Goal: Information Seeking & Learning: Learn about a topic

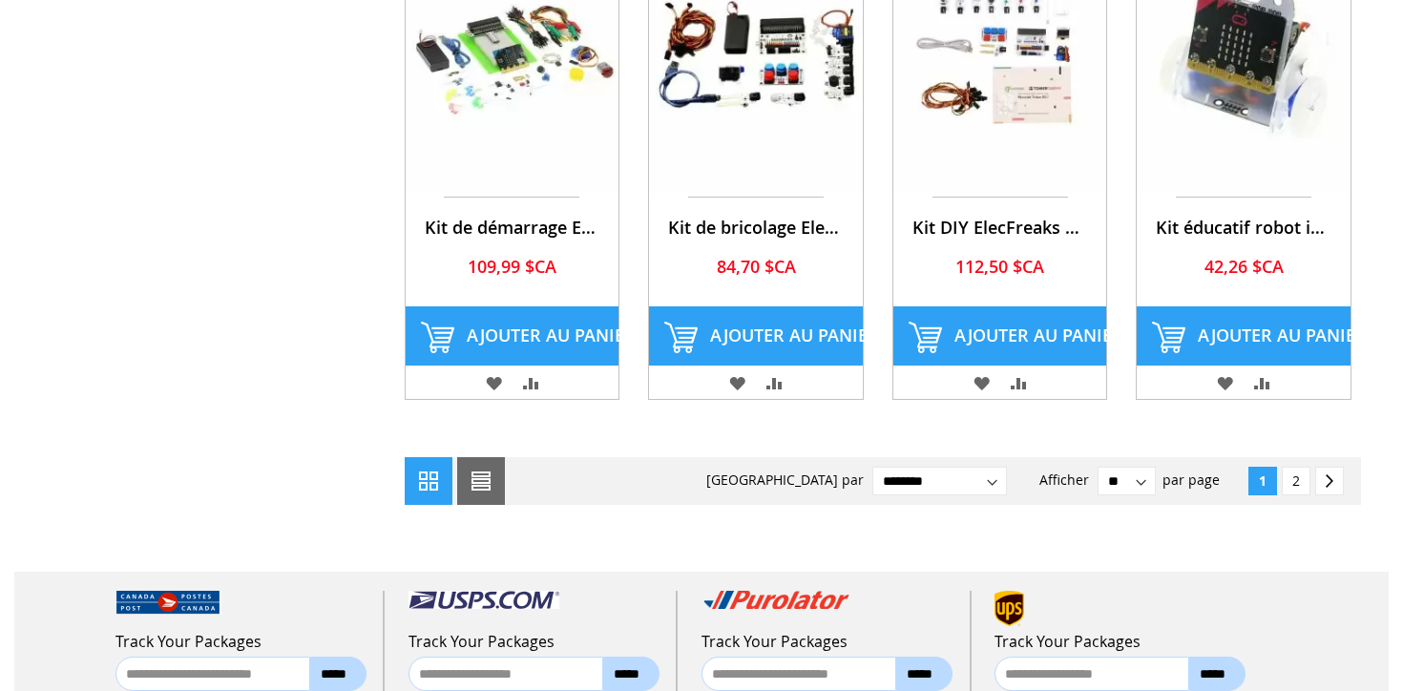
scroll to position [1611, 0]
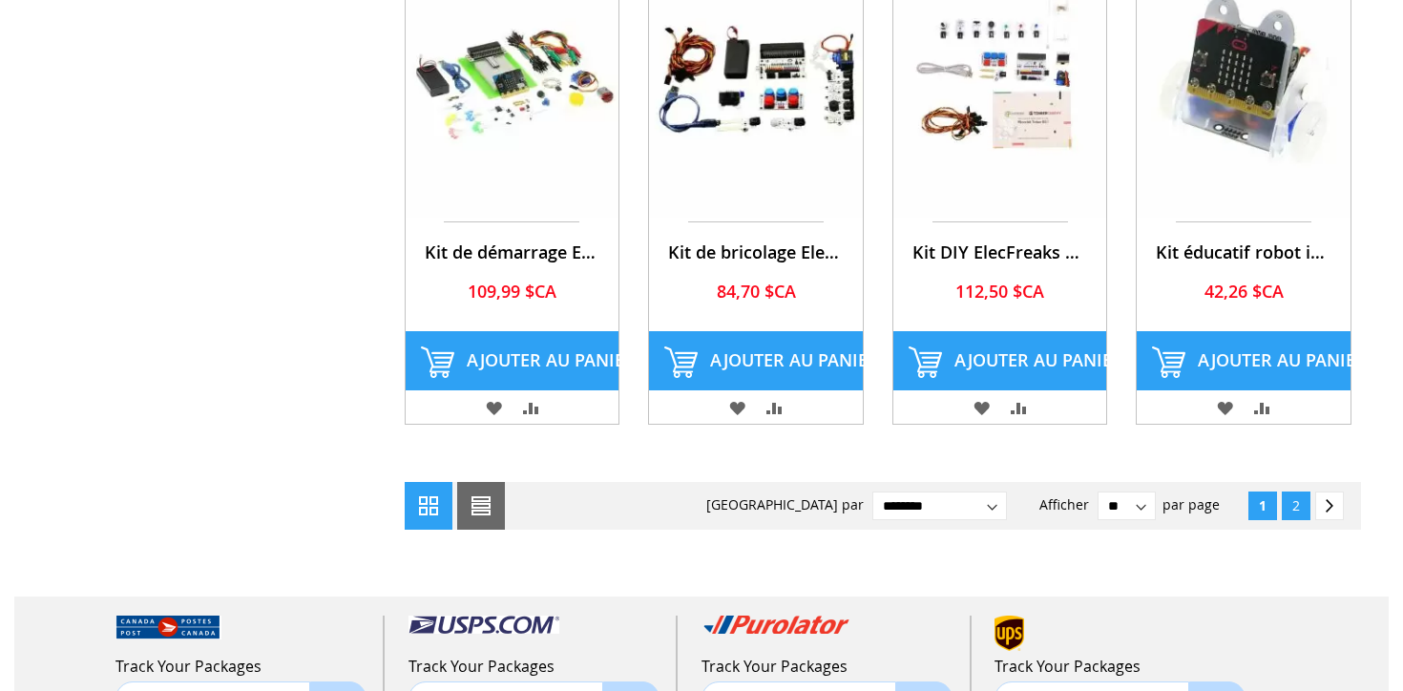
click at [1287, 492] on link "Page 2" at bounding box center [1296, 506] width 29 height 29
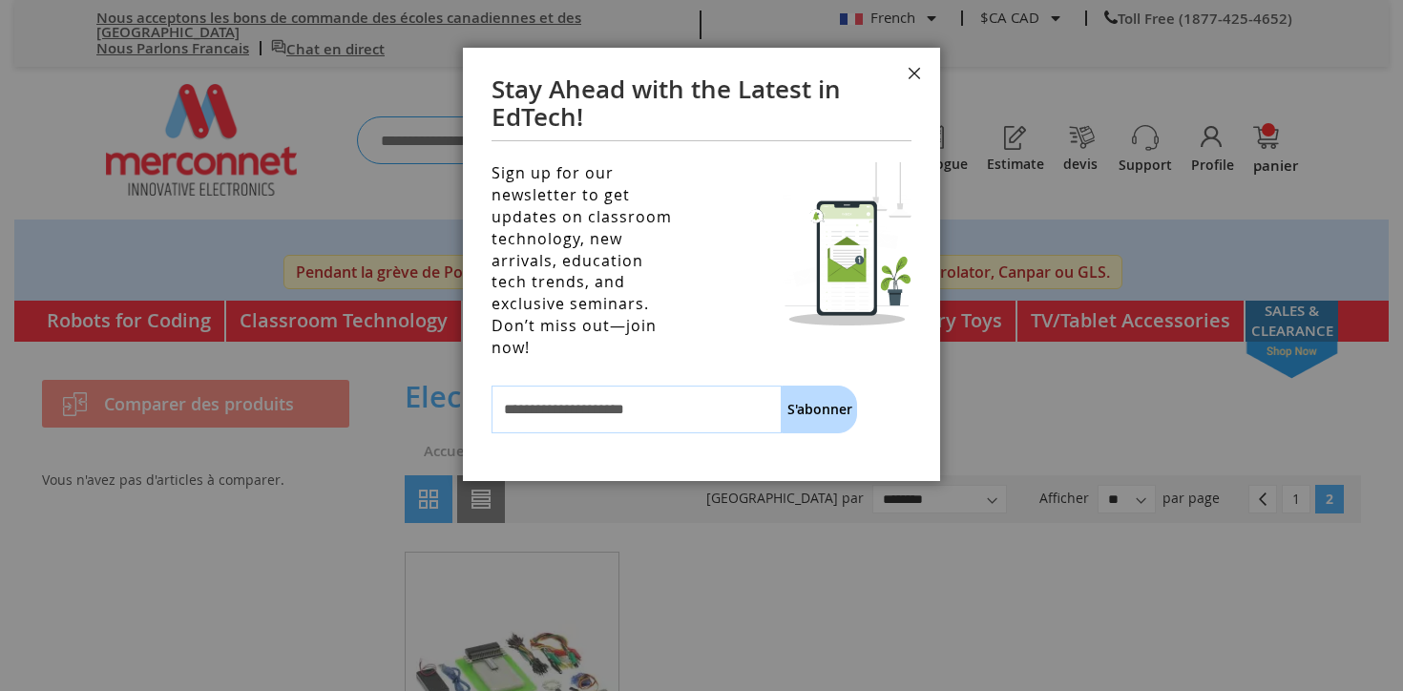
click at [913, 80] on button "Fermer" at bounding box center [915, 76] width 52 height 57
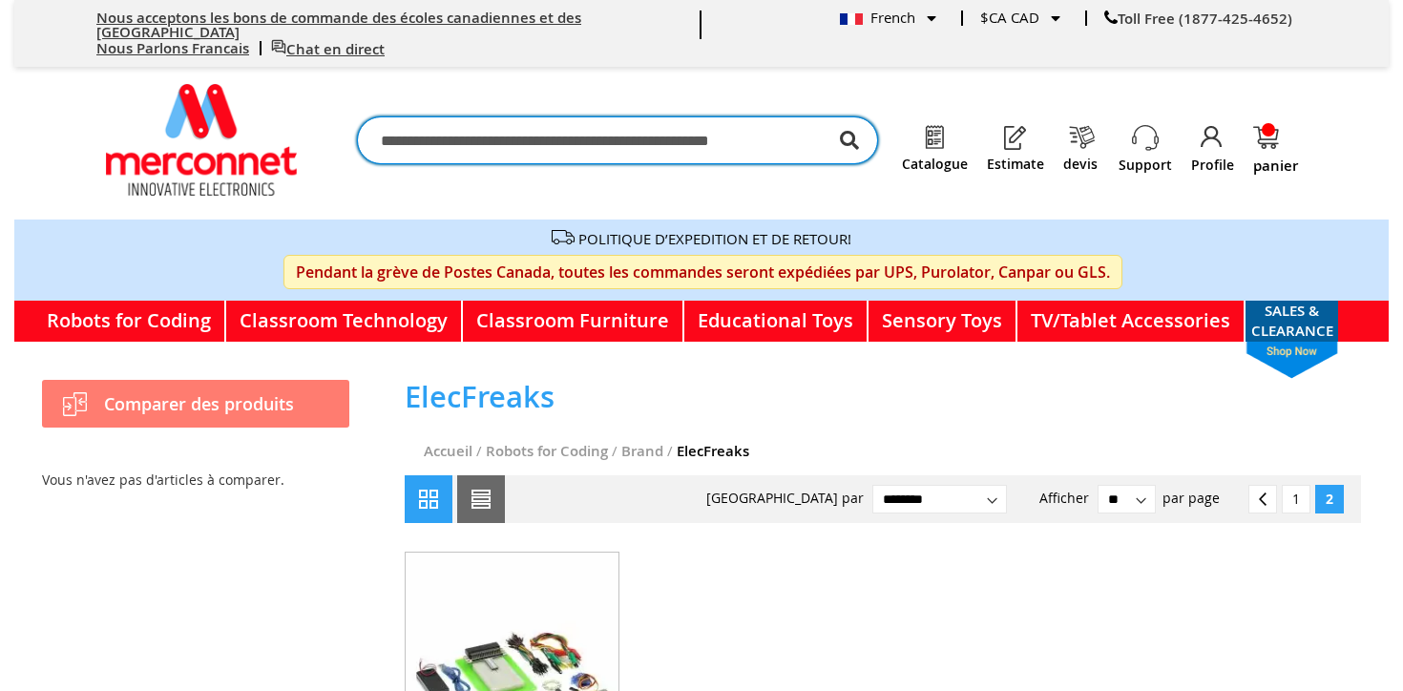
click at [662, 117] on input "Chercher" at bounding box center [617, 140] width 521 height 48
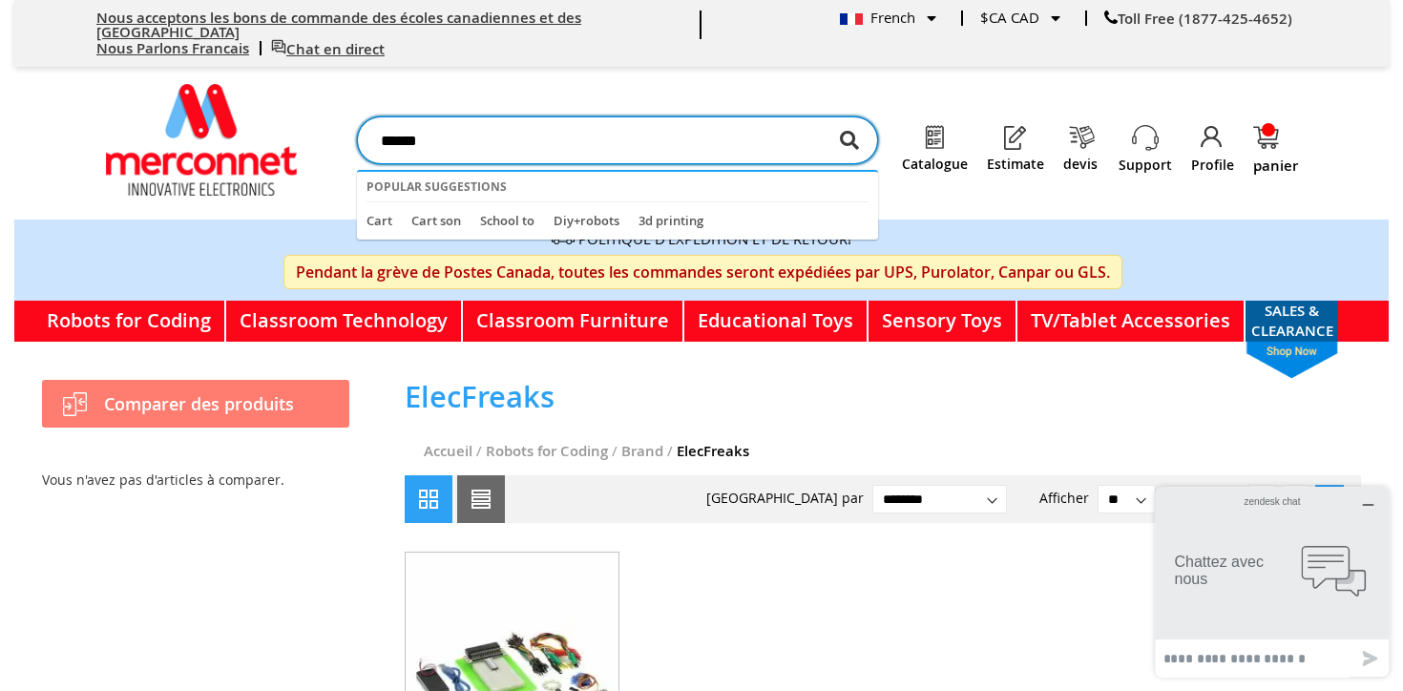
type input "******"
click at [840, 116] on button "Chercher" at bounding box center [849, 140] width 19 height 48
